Goal: Navigation & Orientation: Find specific page/section

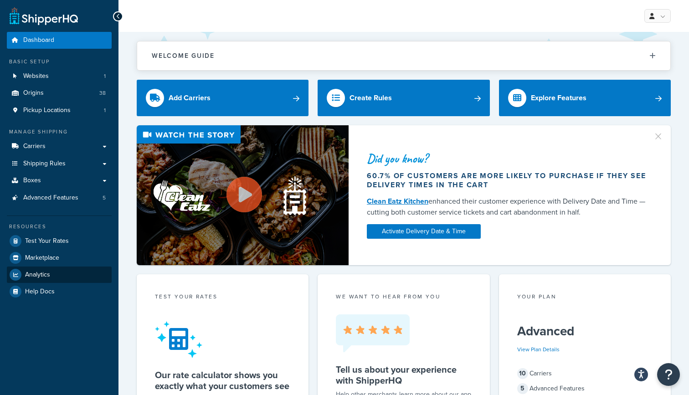
click at [51, 276] on link "Analytics" at bounding box center [59, 274] width 105 height 16
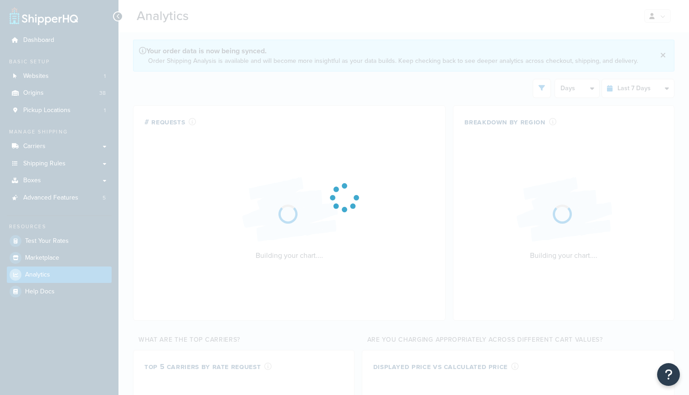
select select "last_7_days"
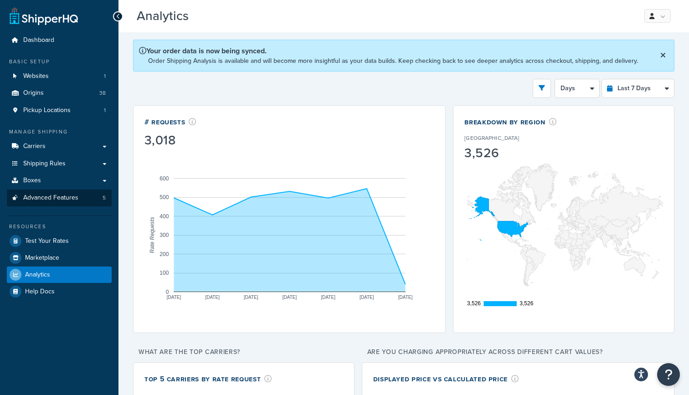
click at [62, 200] on link "Advanced Features 5" at bounding box center [59, 198] width 105 height 17
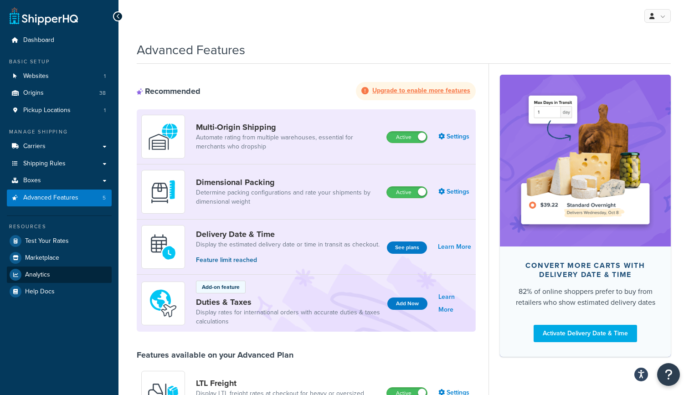
click at [61, 272] on link "Analytics" at bounding box center [59, 274] width 105 height 16
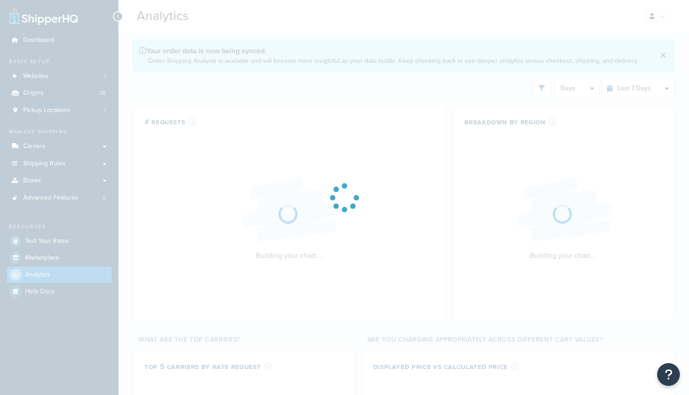
select select "last_7_days"
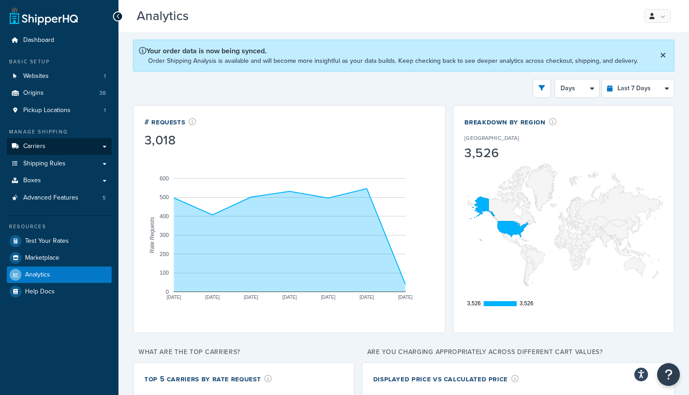
click at [54, 138] on link "Carriers" at bounding box center [59, 146] width 105 height 17
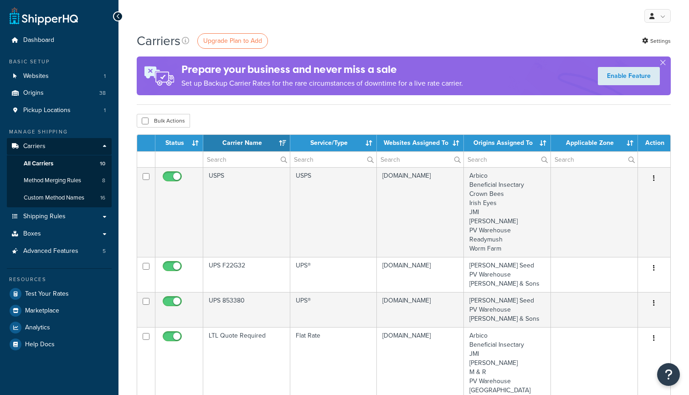
select select "15"
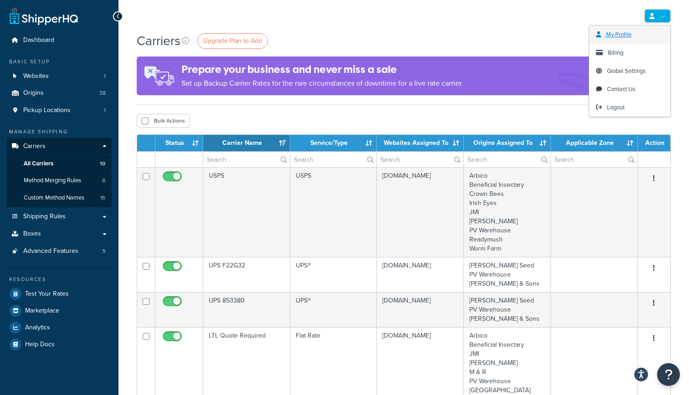
click at [648, 34] on link "My Profile" at bounding box center [629, 35] width 81 height 18
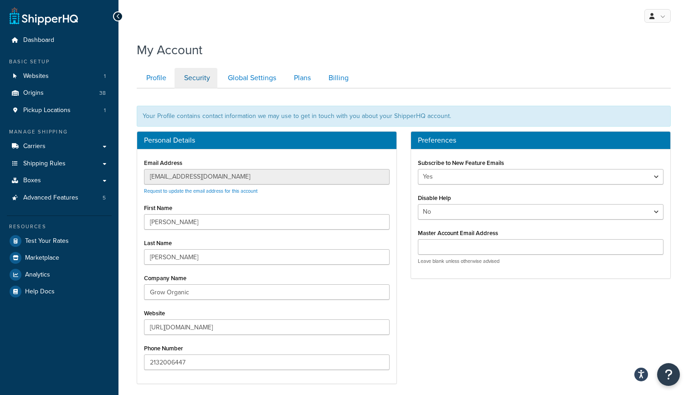
click at [201, 81] on link "Security" at bounding box center [195, 78] width 43 height 20
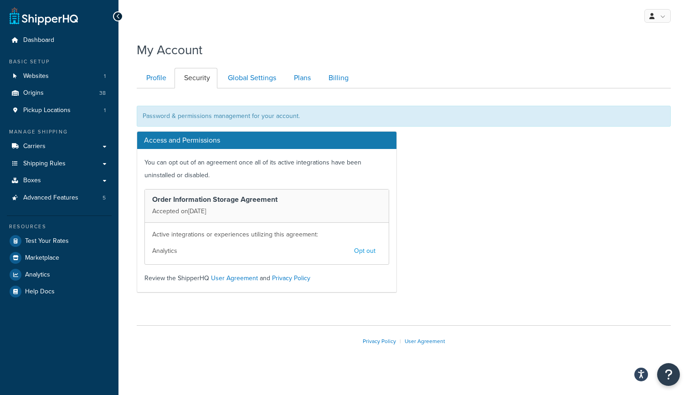
scroll to position [6, 0]
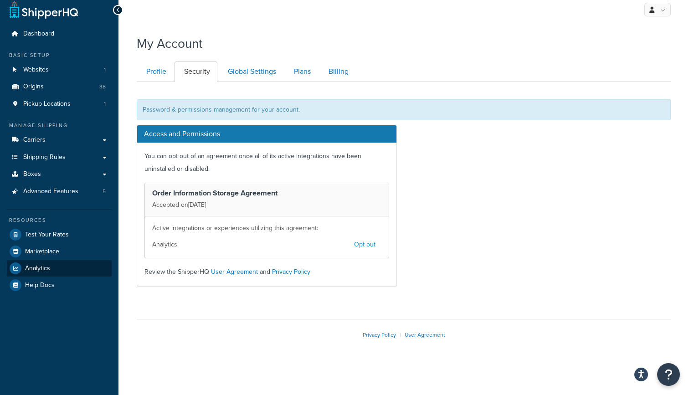
click at [64, 266] on link "Analytics" at bounding box center [59, 268] width 105 height 16
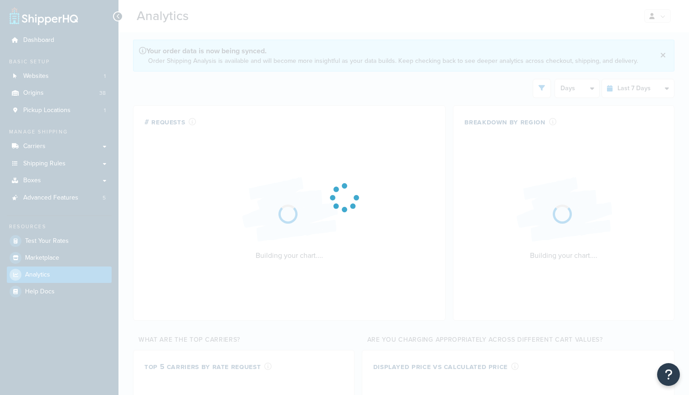
select select "last_7_days"
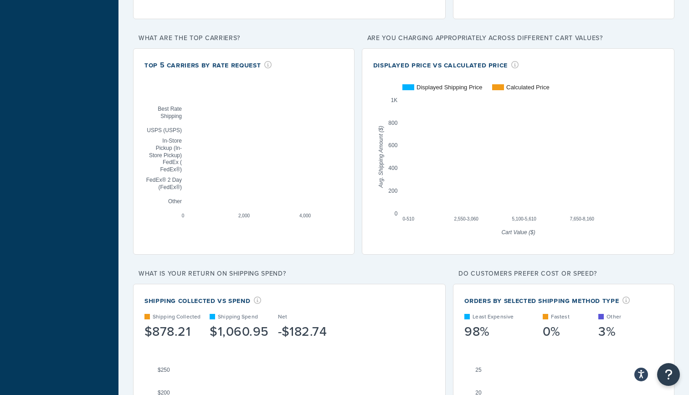
scroll to position [313, 0]
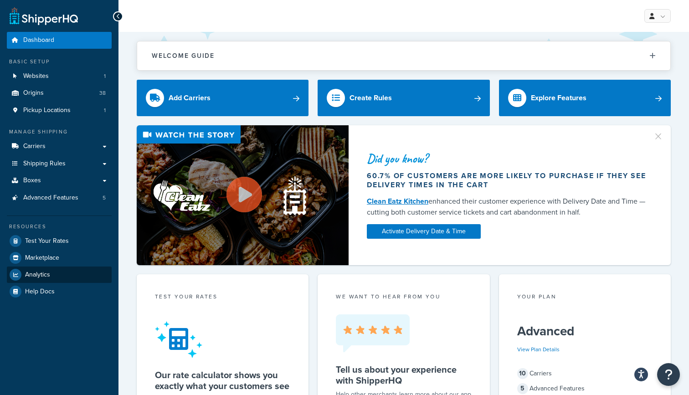
click at [58, 267] on link "Analytics" at bounding box center [59, 274] width 105 height 16
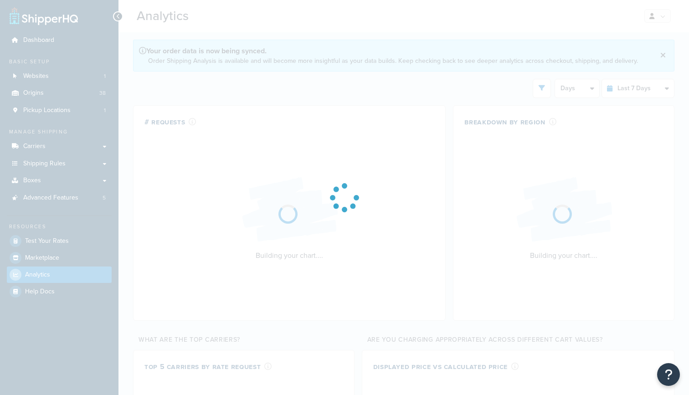
select select "last_7_days"
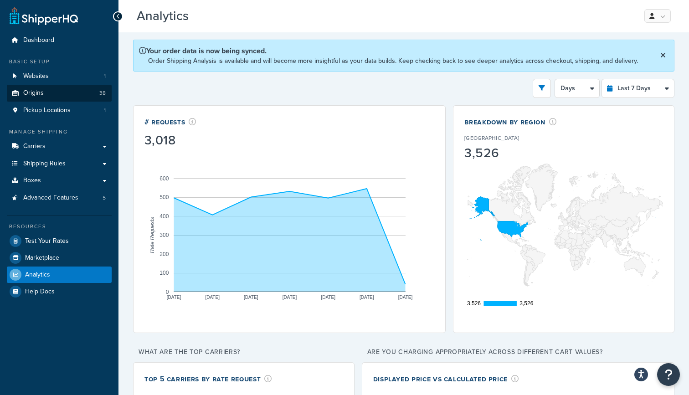
click at [67, 90] on link "Origins 38" at bounding box center [59, 93] width 105 height 17
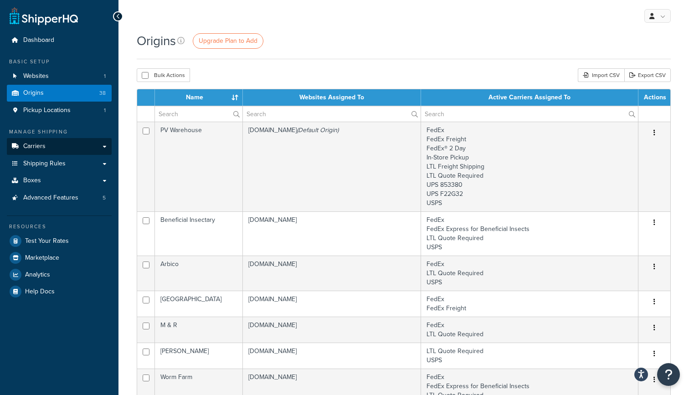
click at [63, 144] on link "Carriers" at bounding box center [59, 146] width 105 height 17
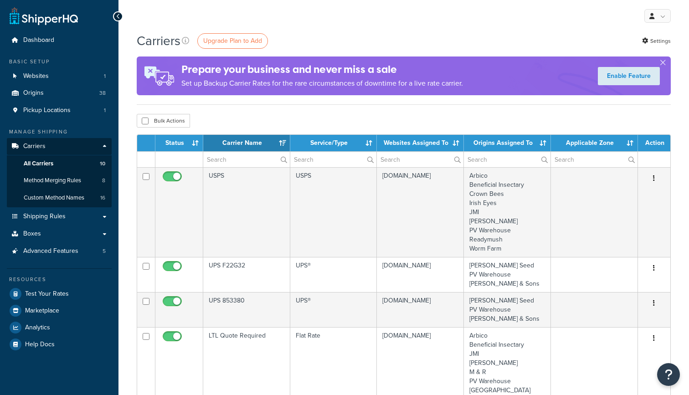
select select "15"
click at [58, 213] on span "Shipping Rules" at bounding box center [44, 217] width 42 height 8
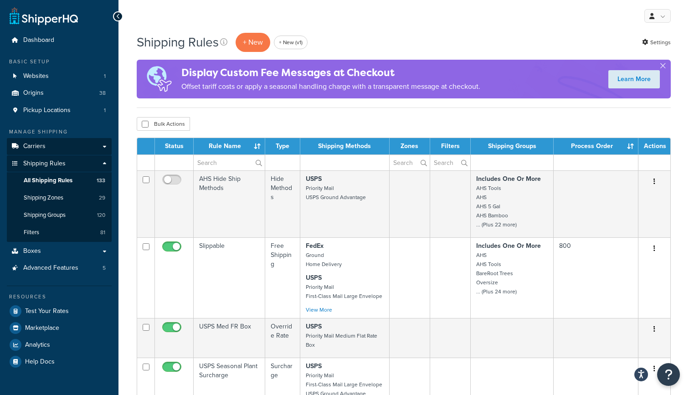
click at [47, 143] on link "Carriers" at bounding box center [59, 146] width 105 height 17
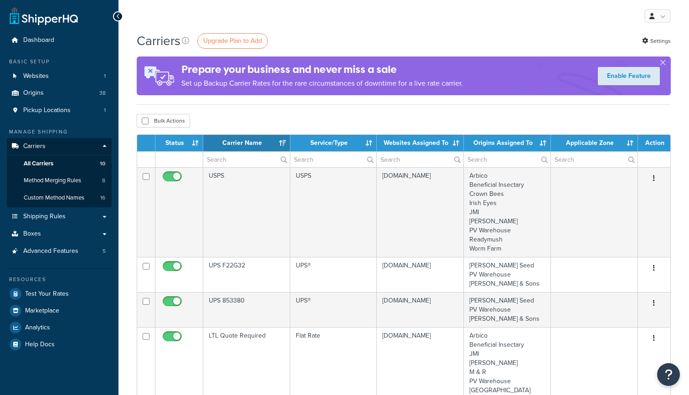
select select "15"
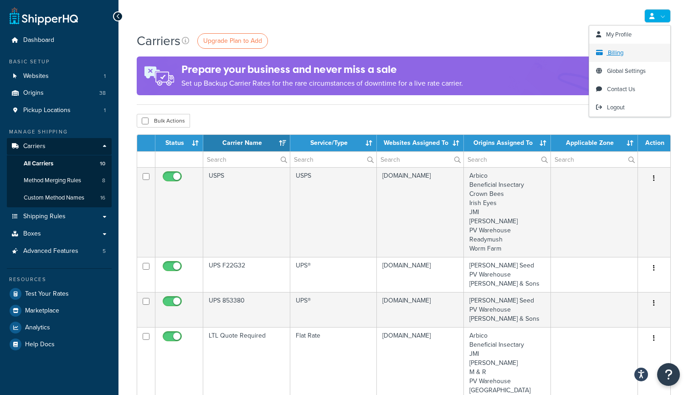
click at [642, 52] on link "Billing" at bounding box center [629, 53] width 81 height 18
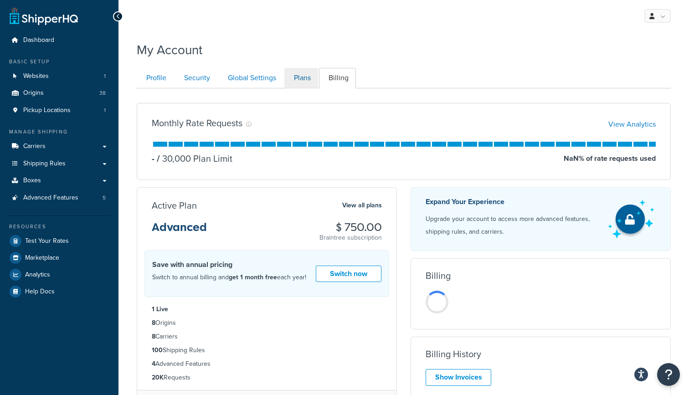
click at [300, 79] on link "Plans" at bounding box center [301, 78] width 34 height 20
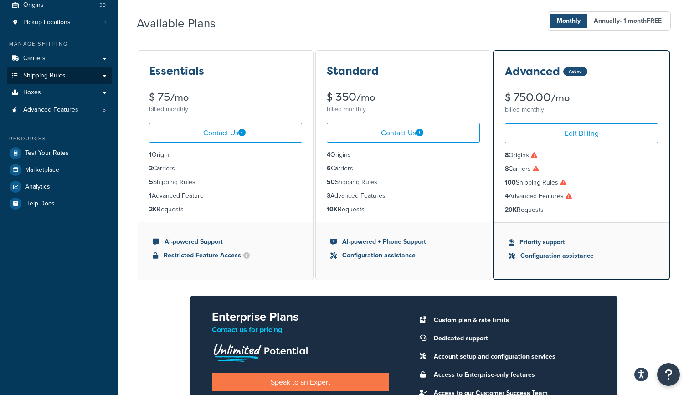
click at [76, 72] on link "Shipping Rules" at bounding box center [59, 75] width 105 height 17
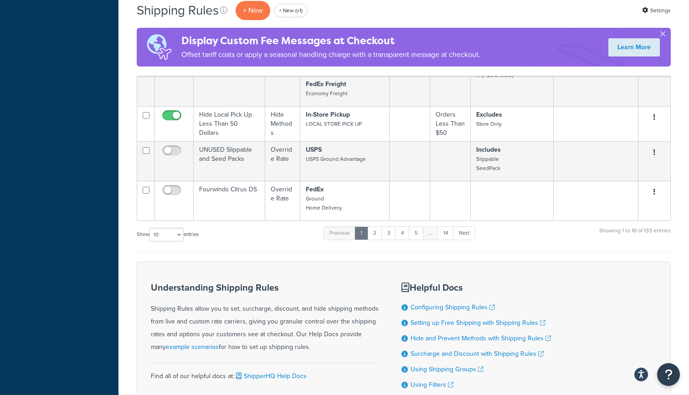
scroll to position [439, 0]
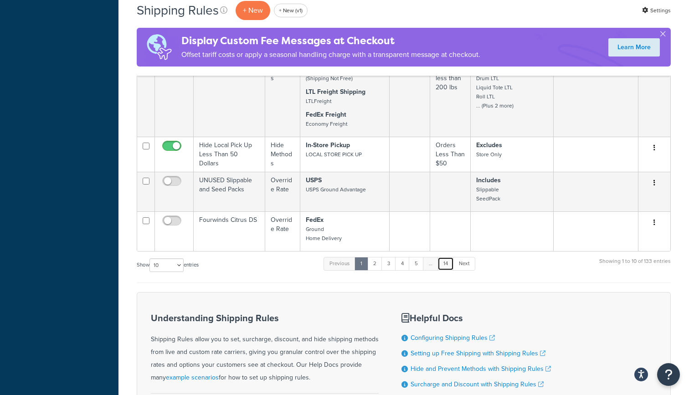
click at [447, 265] on link "14" at bounding box center [445, 264] width 16 height 14
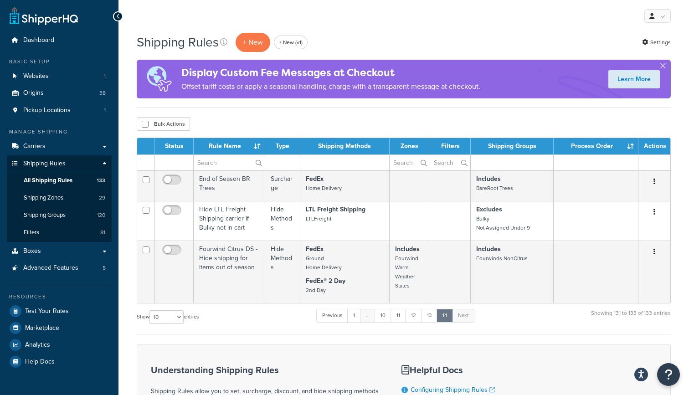
scroll to position [0, 0]
click at [414, 315] on link "12" at bounding box center [413, 316] width 17 height 14
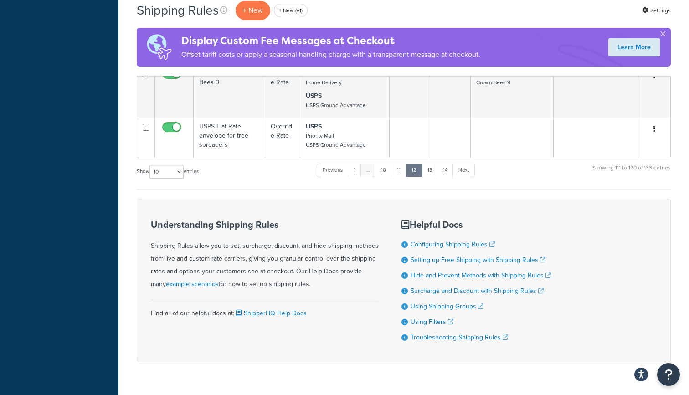
scroll to position [558, 0]
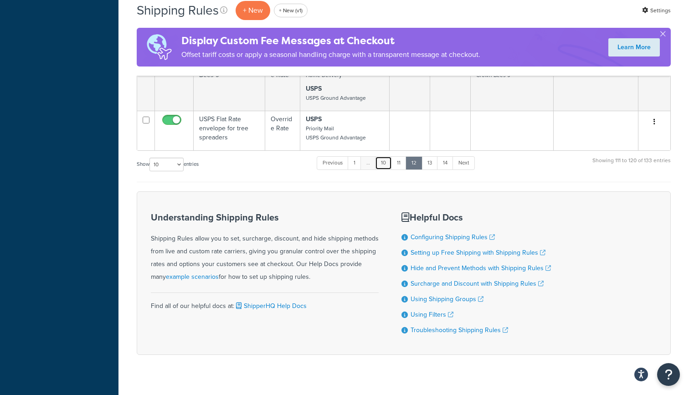
click at [384, 162] on link "10" at bounding box center [383, 163] width 17 height 14
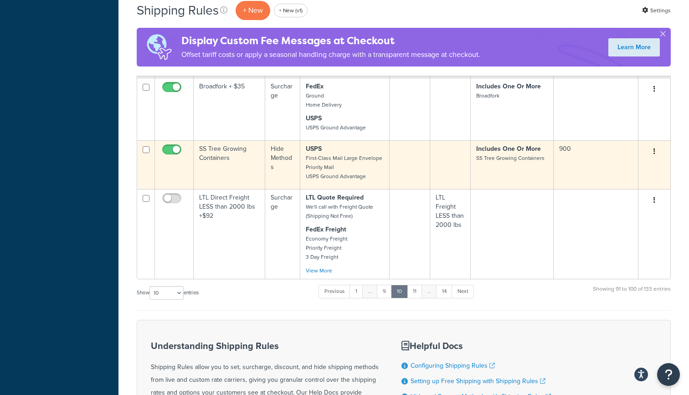
scroll to position [451, 0]
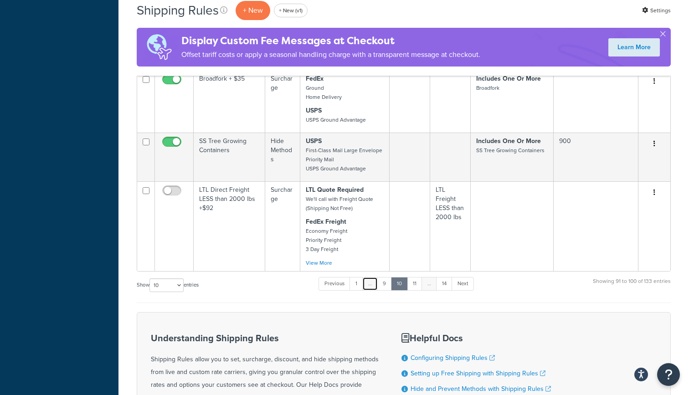
click at [371, 283] on link "…" at bounding box center [369, 284] width 15 height 14
click at [383, 283] on link "9" at bounding box center [384, 284] width 15 height 14
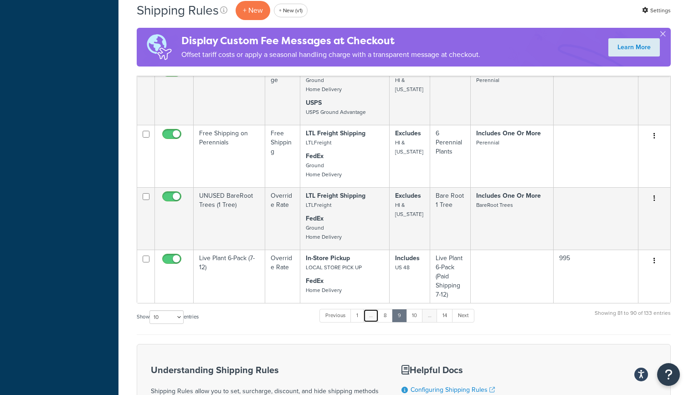
click at [368, 317] on link "…" at bounding box center [370, 316] width 15 height 14
click at [385, 318] on link "8" at bounding box center [385, 316] width 15 height 14
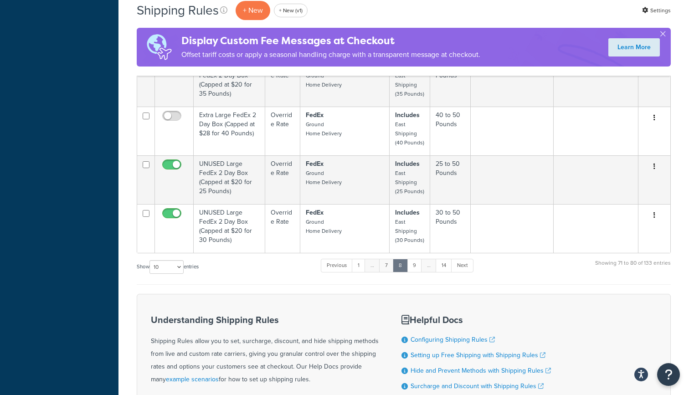
click at [389, 272] on link "7" at bounding box center [386, 266] width 15 height 14
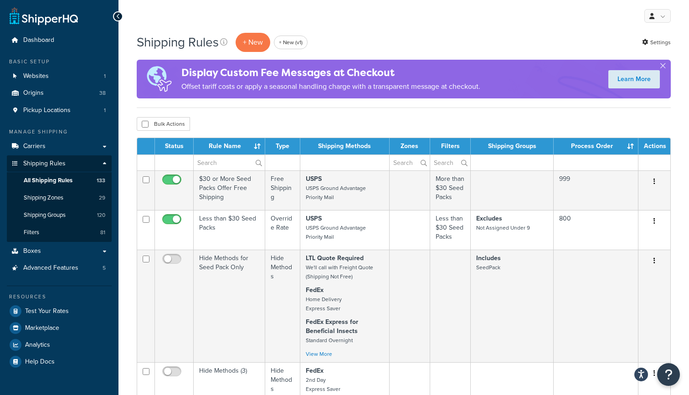
scroll to position [0, 0]
